Goal: Transaction & Acquisition: Register for event/course

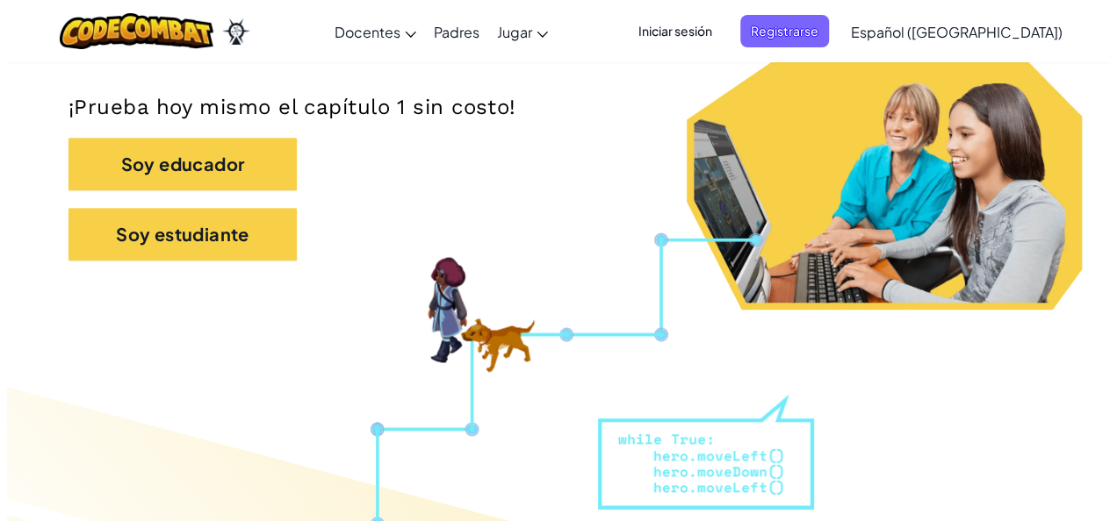
scroll to position [351, 0]
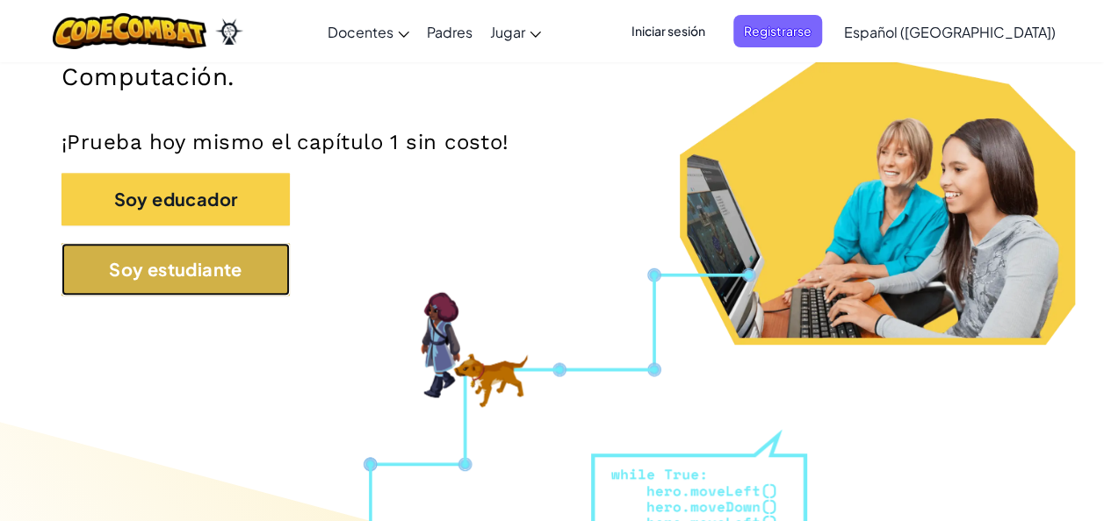
drag, startPoint x: 0, startPoint y: 0, endPoint x: 236, endPoint y: 262, distance: 352.4
click at [236, 262] on button "Soy estudiante" at bounding box center [175, 269] width 228 height 53
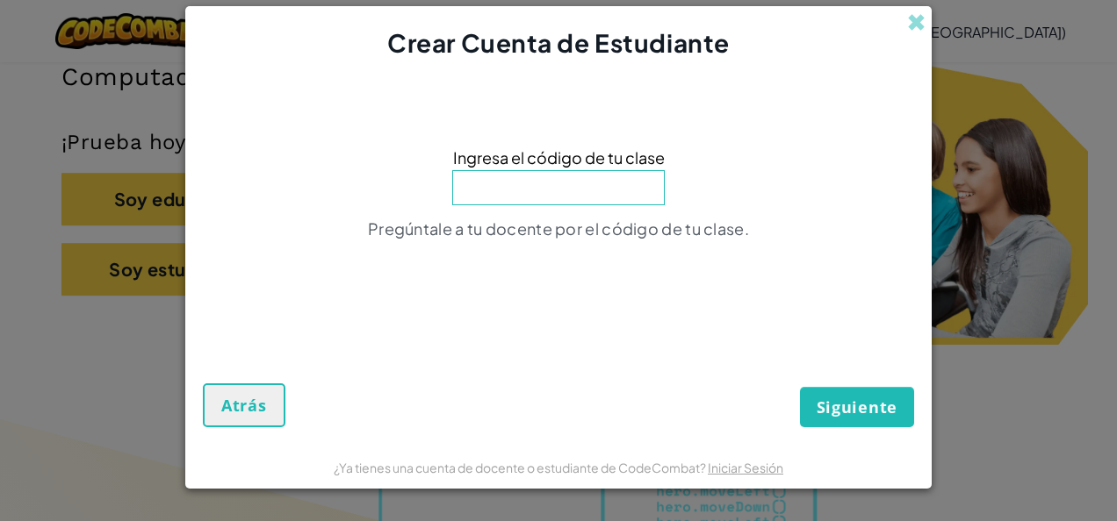
click at [648, 171] on div "Ingresa el código de tu clase Pregúntale a tu docente por el código de tu clase." at bounding box center [558, 197] width 711 height 239
click at [924, 21] on span at bounding box center [916, 22] width 18 height 18
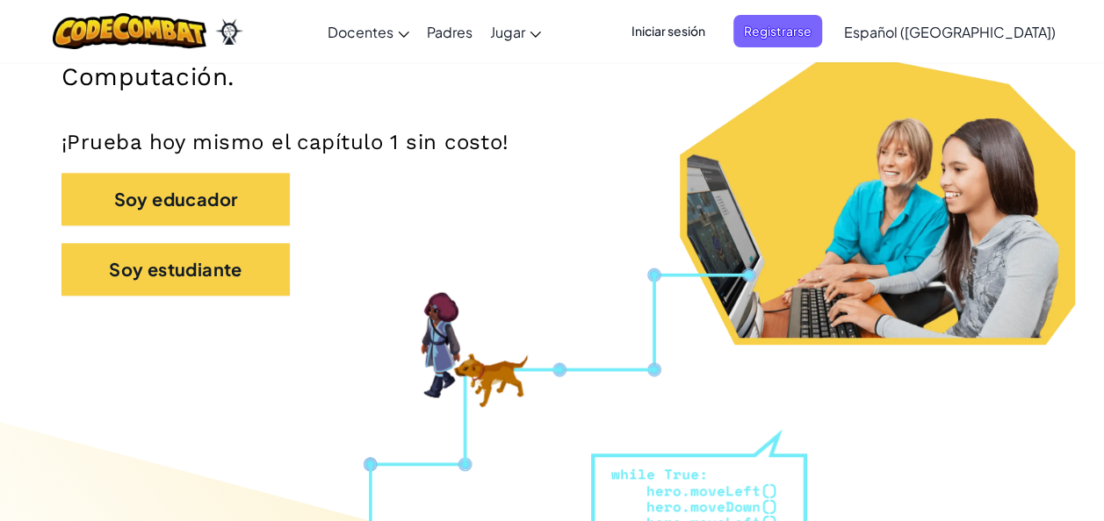
click at [715, 39] on span "Iniciar sesión" at bounding box center [668, 31] width 95 height 32
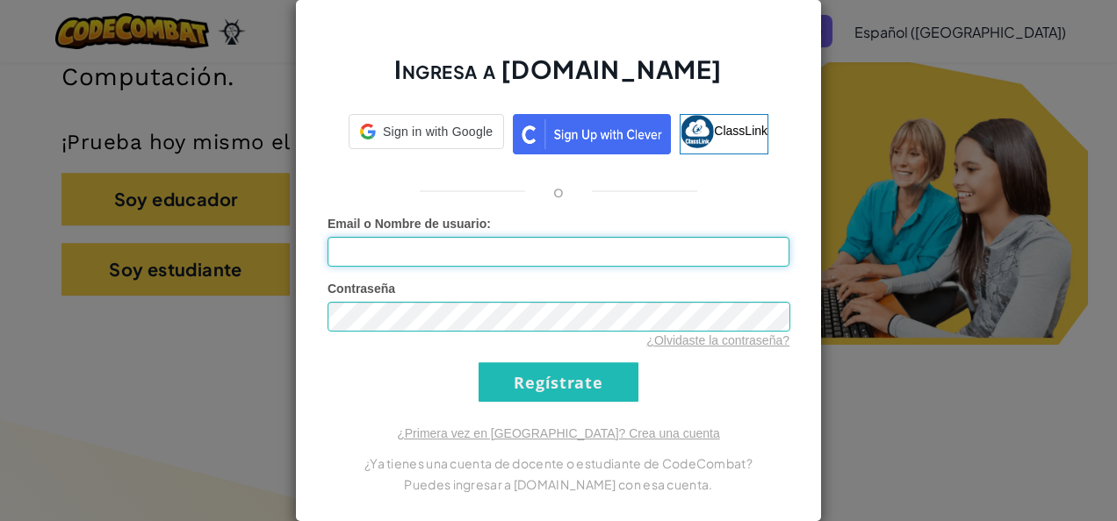
type input "[PERSON_NAME] Enciso12"
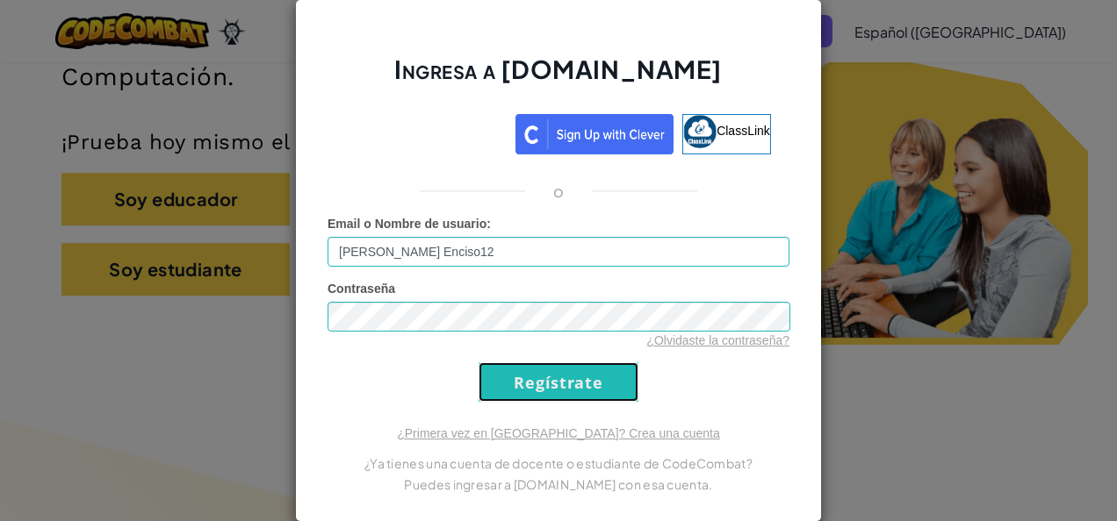
click at [526, 381] on input "Regístrate" at bounding box center [558, 383] width 160 height 40
